Goal: Task Accomplishment & Management: Manage account settings

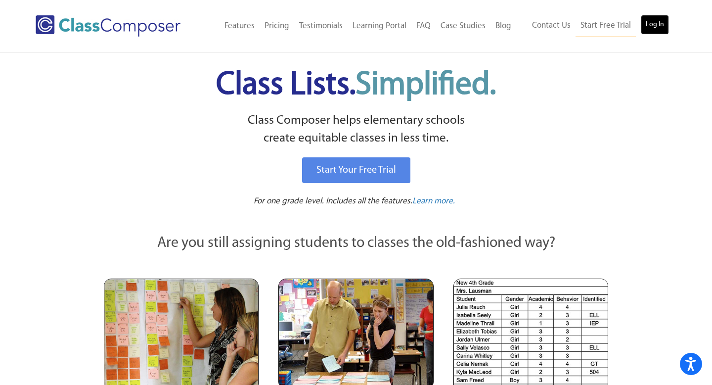
click at [659, 24] on link "Log In" at bounding box center [655, 25] width 28 height 20
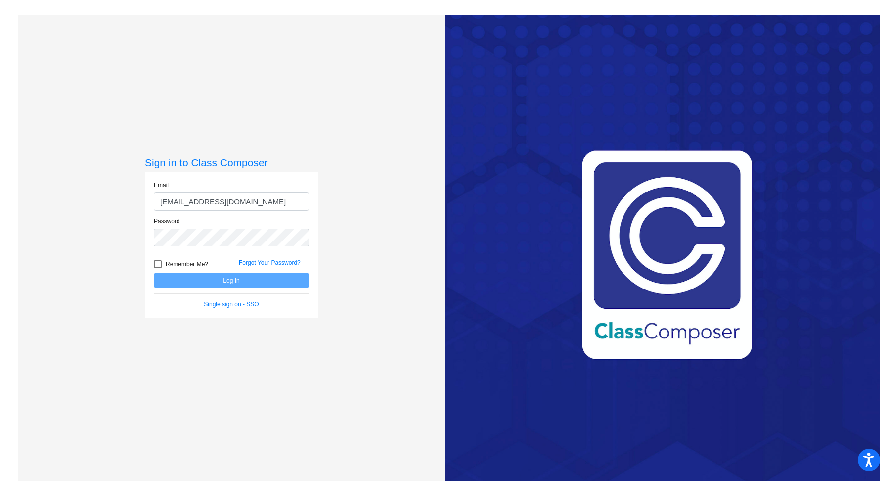
type input "[EMAIL_ADDRESS][DOMAIN_NAME]"
click at [230, 280] on button "Log In" at bounding box center [231, 280] width 155 height 14
click at [232, 280] on button "Log In" at bounding box center [231, 280] width 155 height 14
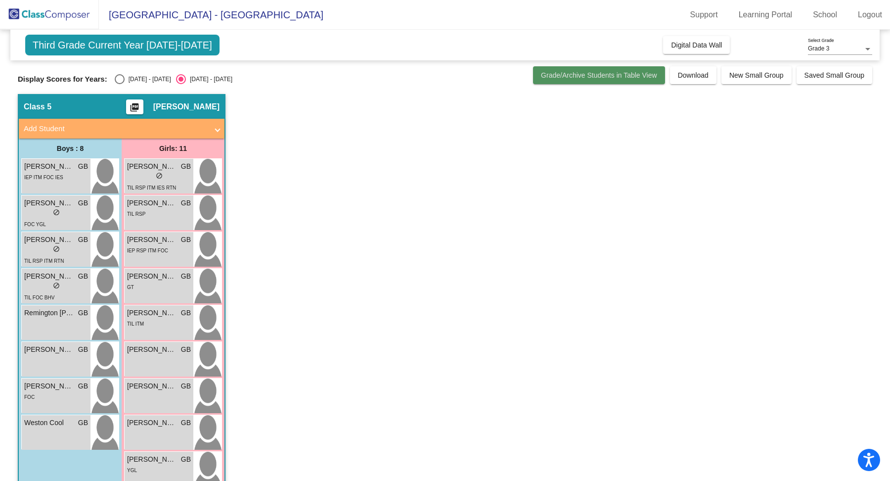
click at [620, 76] on span "Grade/Archive Students in Table View" at bounding box center [599, 75] width 116 height 8
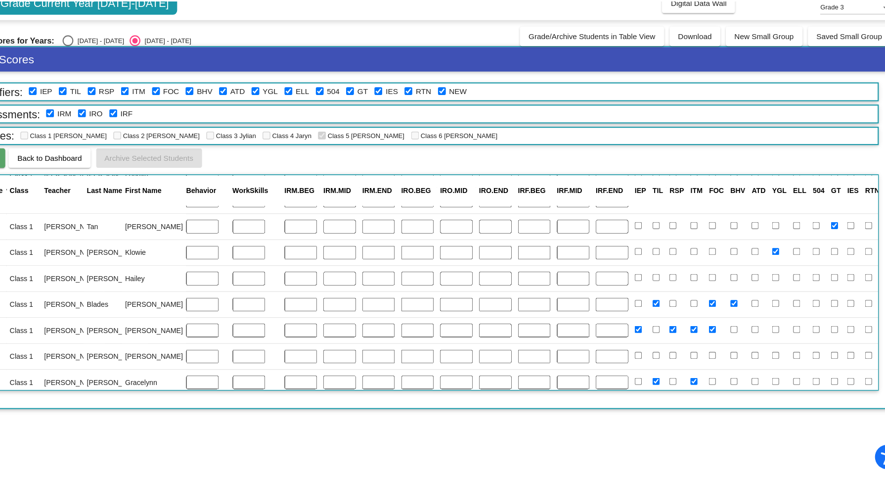
scroll to position [0, 227]
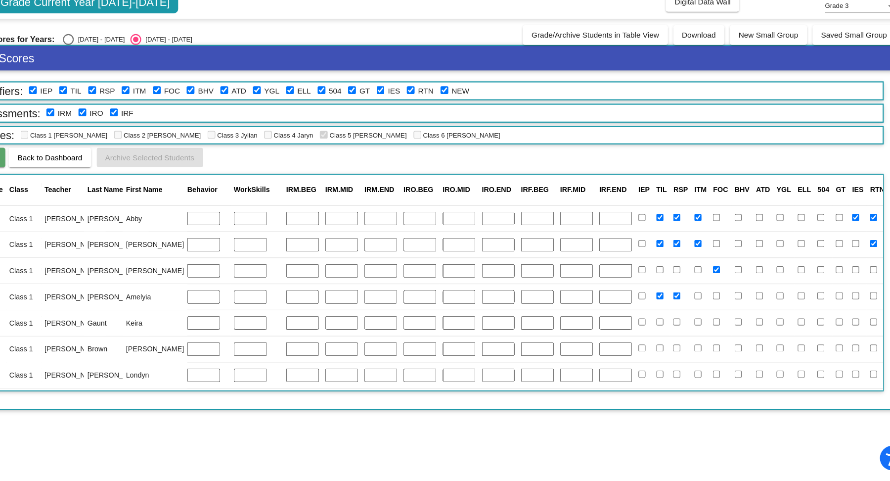
click at [889, 240] on button "Open Notes" at bounding box center [901, 241] width 25 height 23
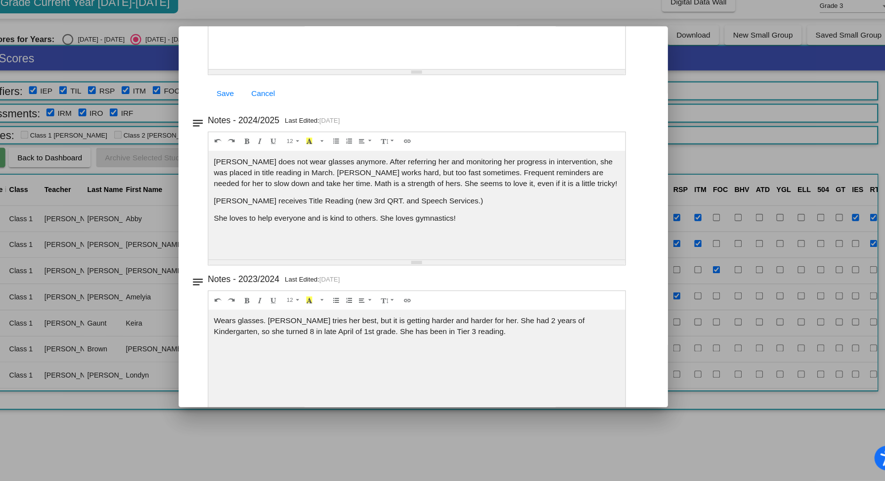
scroll to position [169, 0]
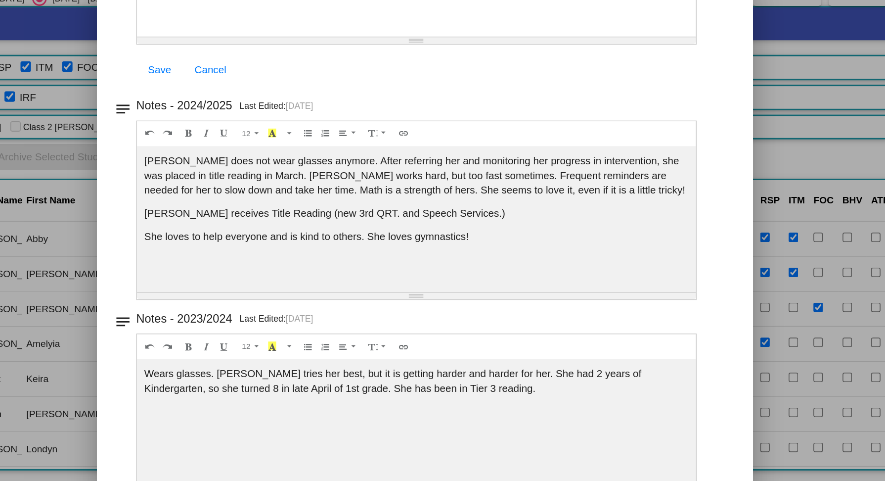
click at [706, 144] on div at bounding box center [442, 240] width 885 height 481
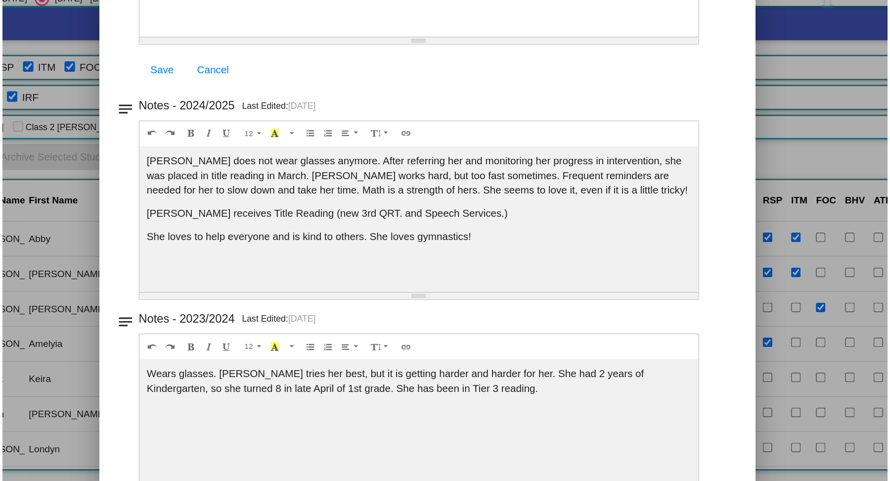
scroll to position [0, 0]
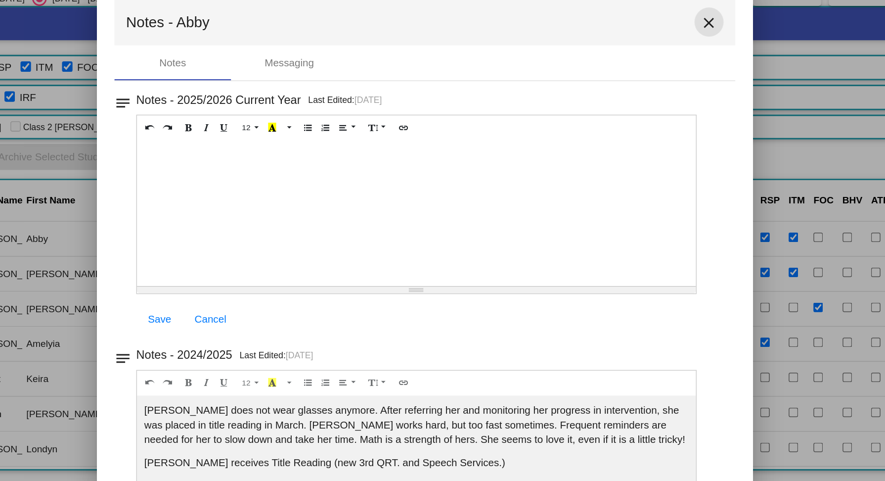
click at [630, 93] on mat-icon "close" at bounding box center [636, 96] width 12 height 12
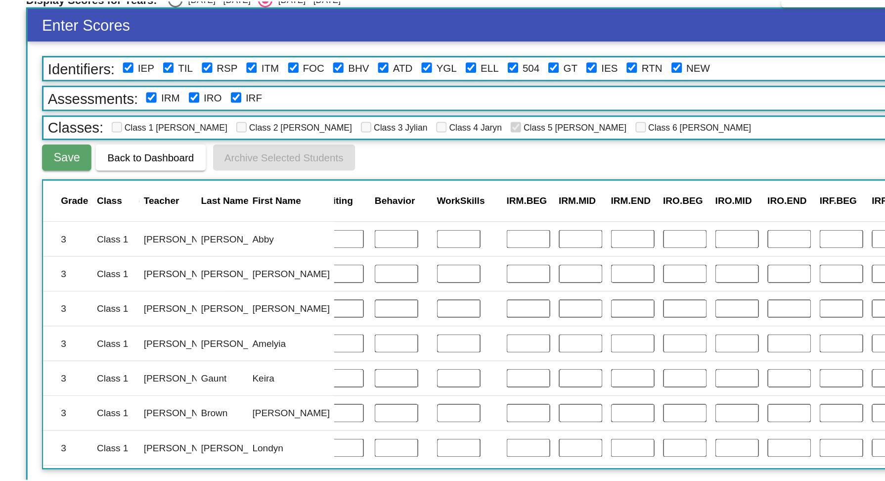
scroll to position [0, 230]
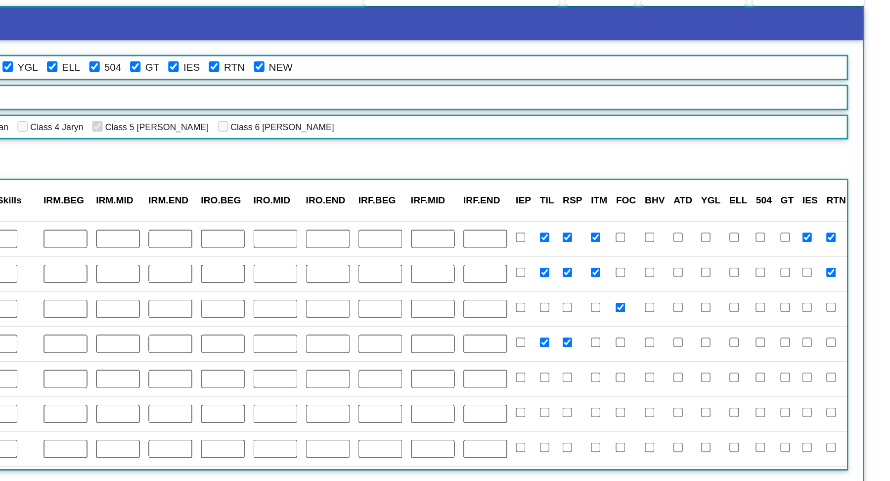
click at [887, 265] on button "Open Notes" at bounding box center [899, 265] width 25 height 23
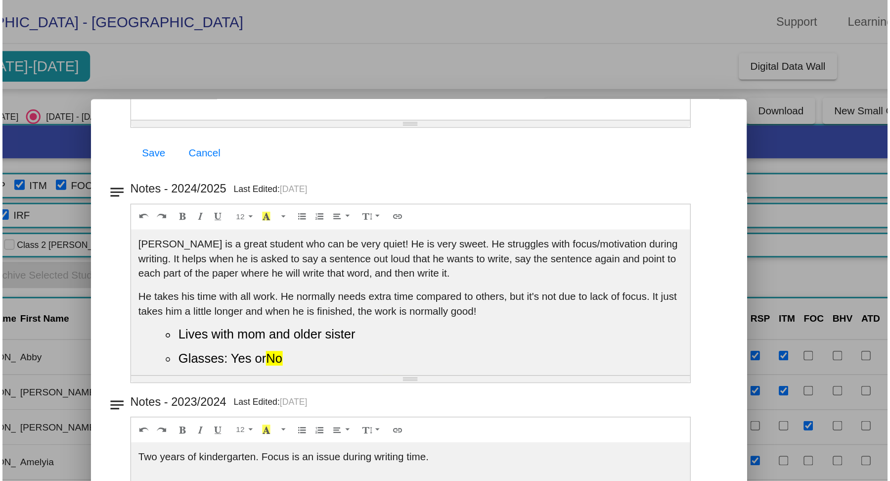
scroll to position [0, 0]
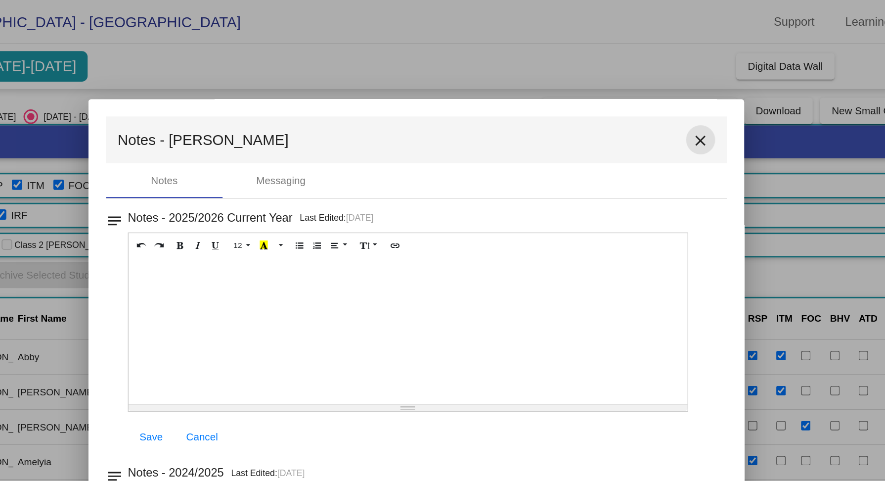
click at [631, 94] on mat-icon "close" at bounding box center [636, 96] width 12 height 12
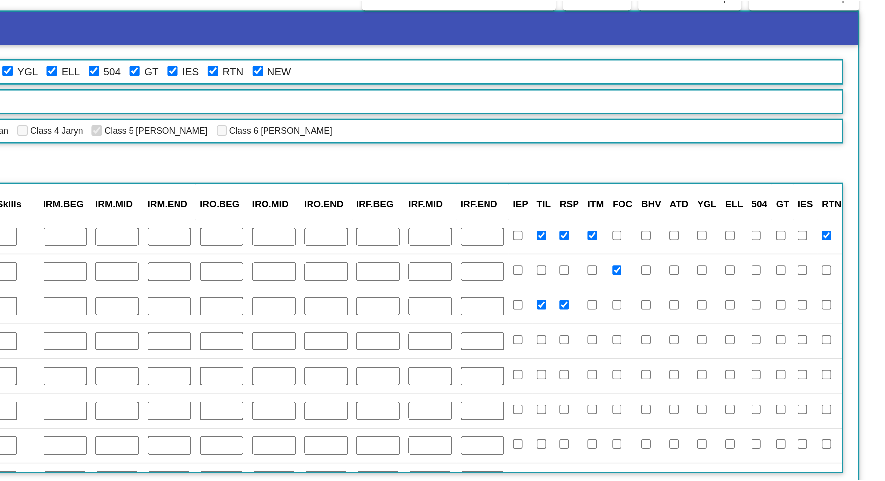
scroll to position [26, 230]
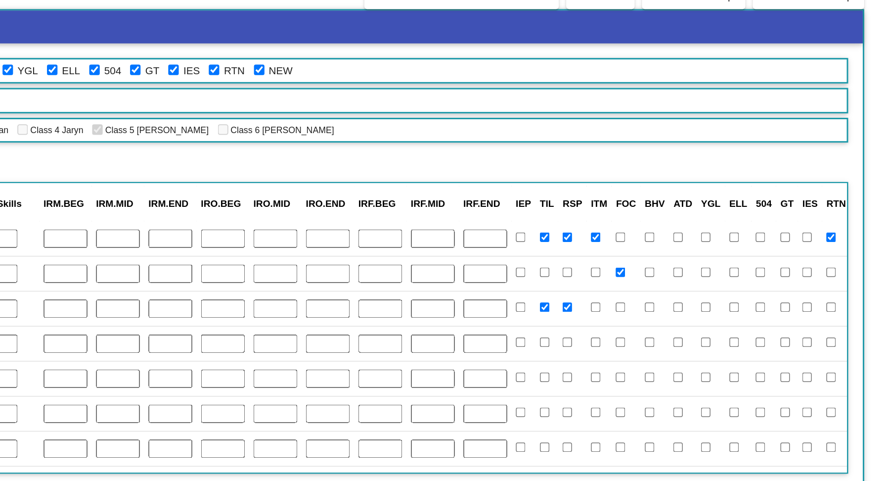
click at [887, 259] on button "Open Notes" at bounding box center [899, 263] width 25 height 23
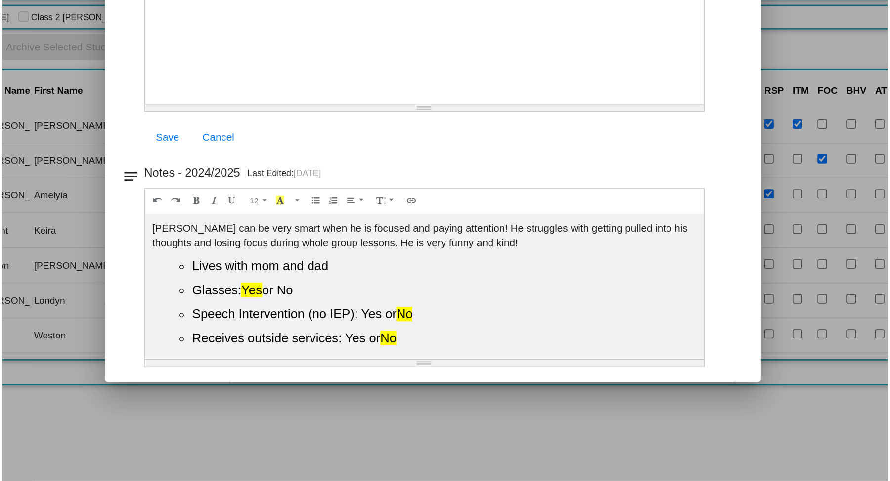
scroll to position [0, 0]
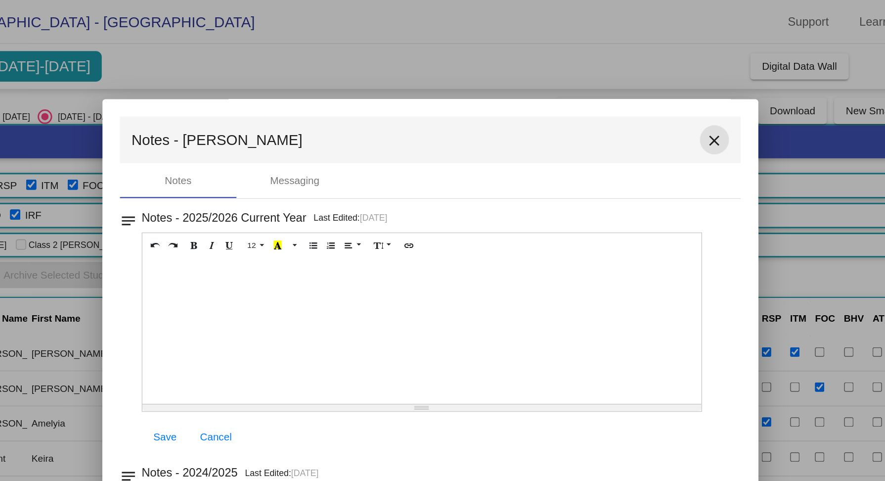
click at [630, 93] on mat-icon "close" at bounding box center [636, 96] width 12 height 12
